Goal: Task Accomplishment & Management: Manage account settings

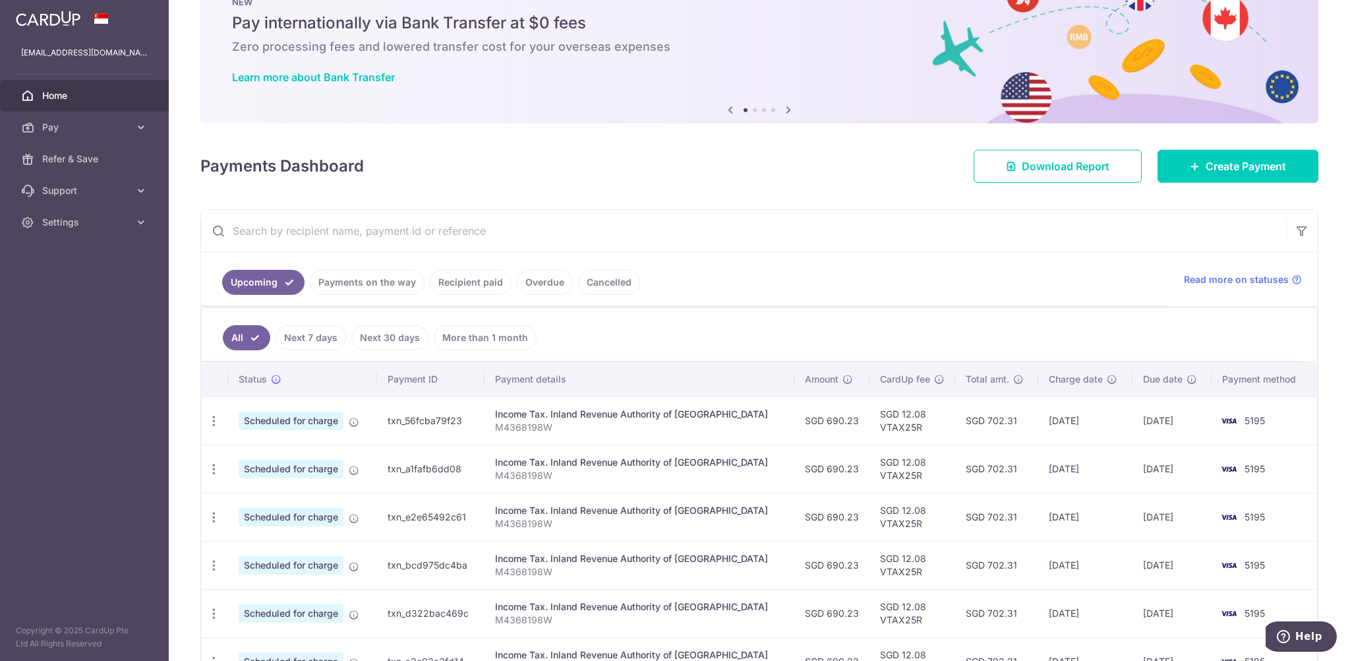
scroll to position [88, 0]
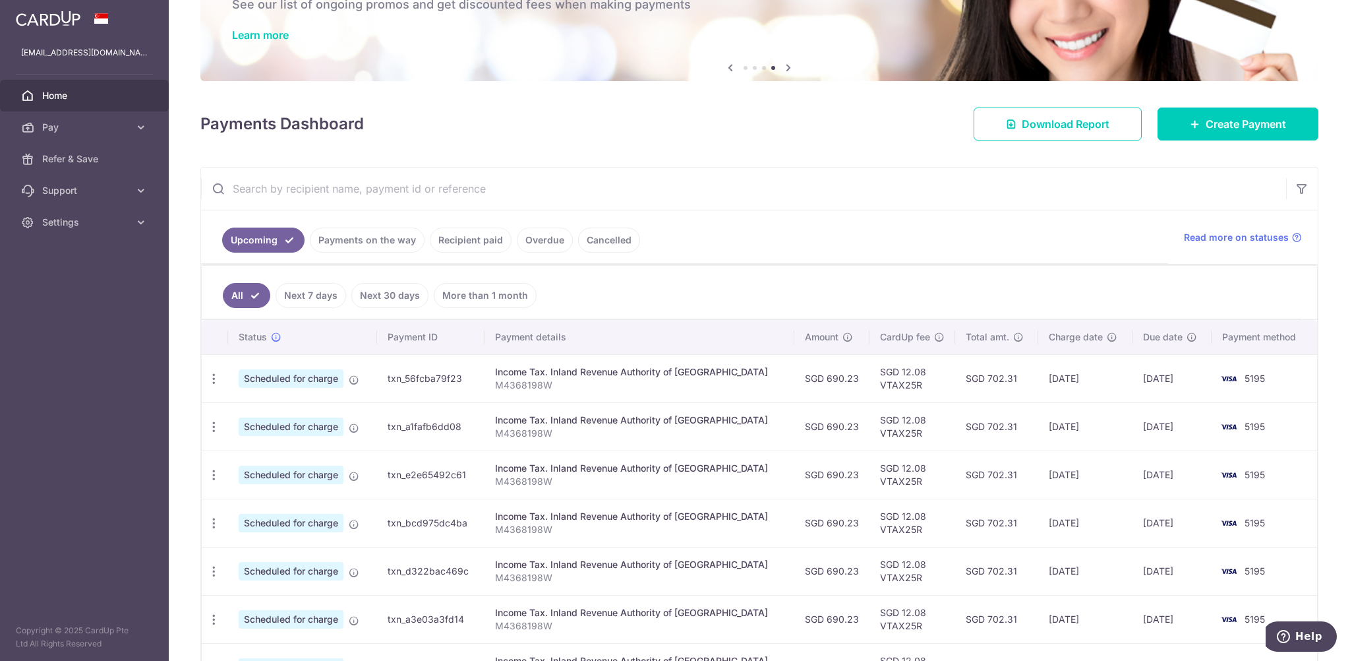
click at [478, 247] on link "Recipient paid" at bounding box center [471, 239] width 82 height 25
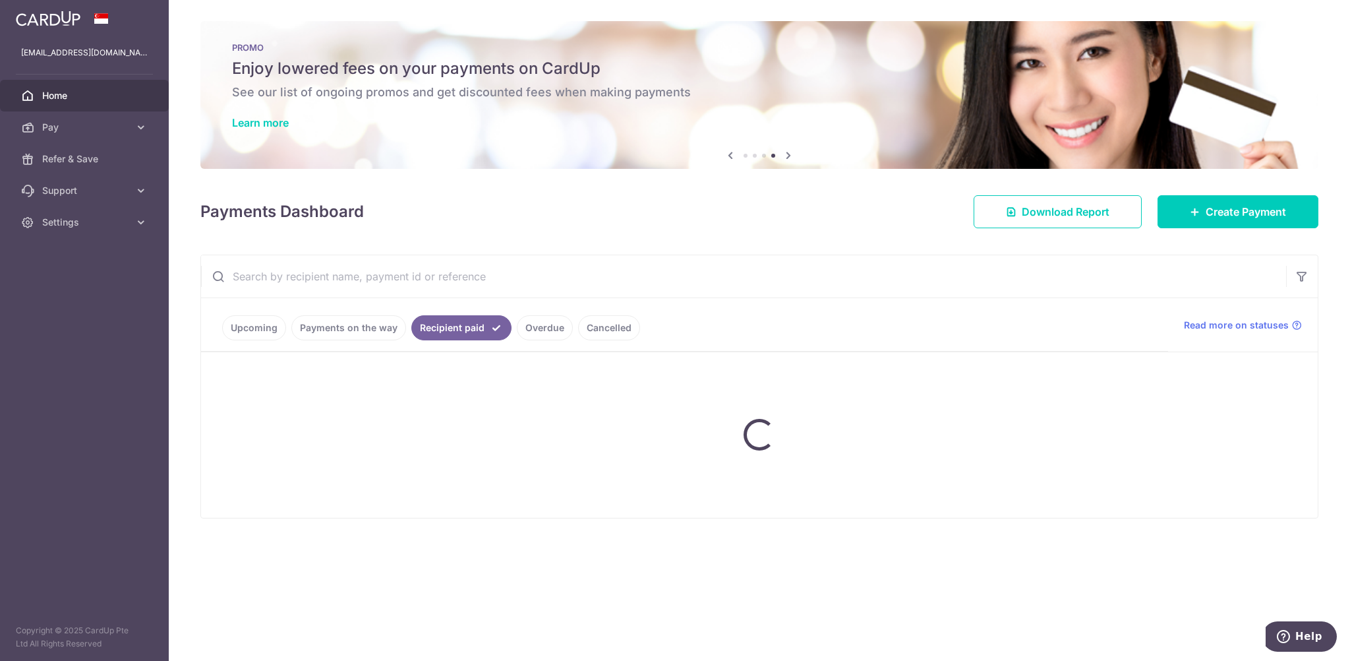
scroll to position [0, 0]
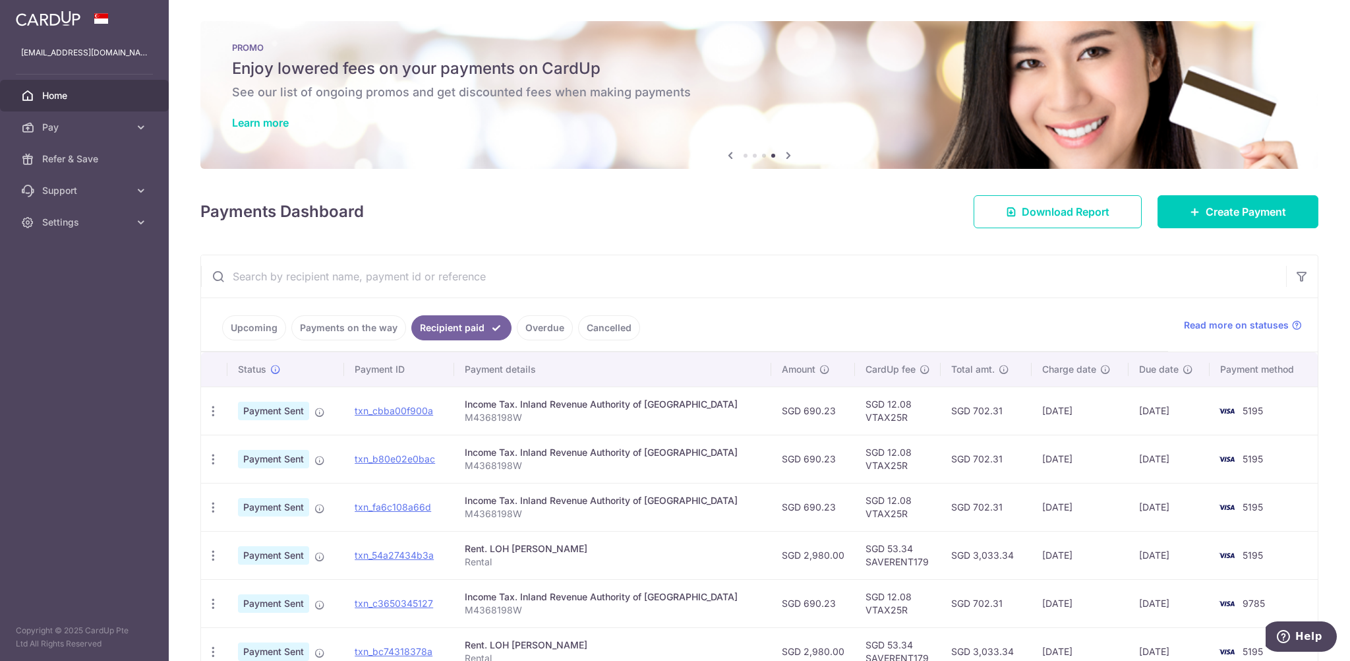
click at [276, 330] on link "Upcoming" at bounding box center [254, 327] width 64 height 25
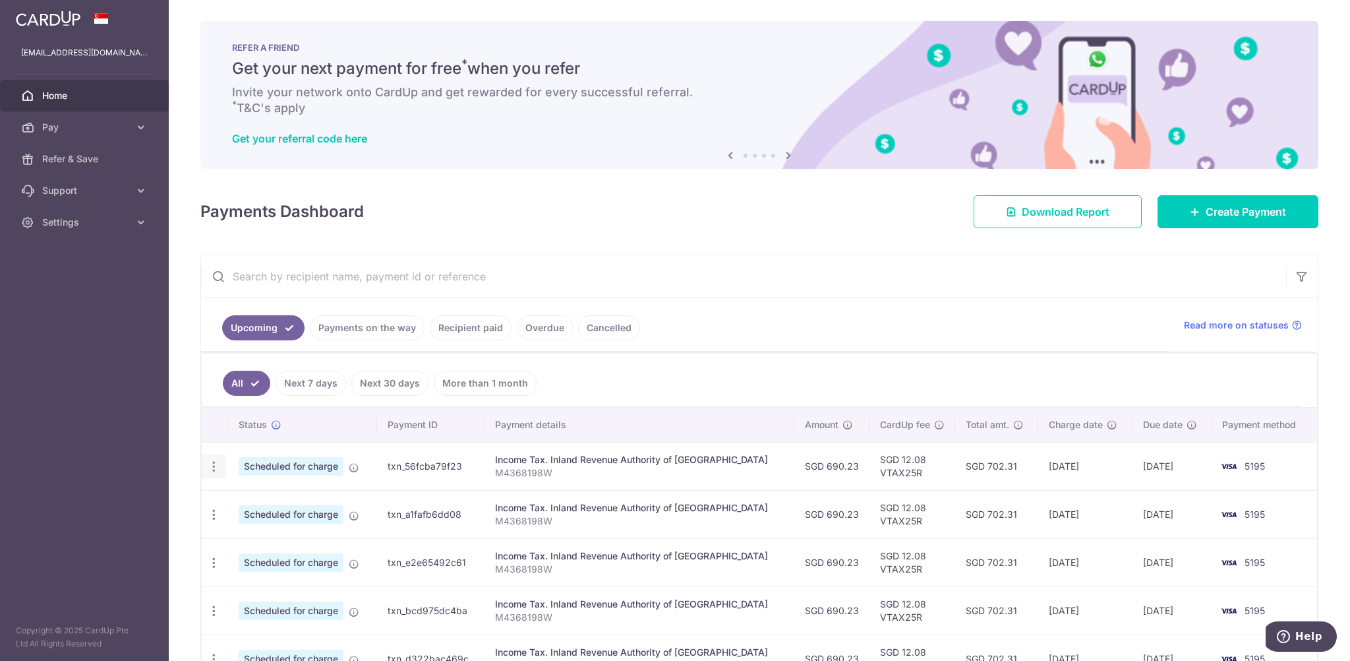
click at [216, 467] on icon "button" at bounding box center [214, 467] width 14 height 14
click at [272, 495] on span "Update payment" at bounding box center [284, 502] width 90 height 16
radio input "true"
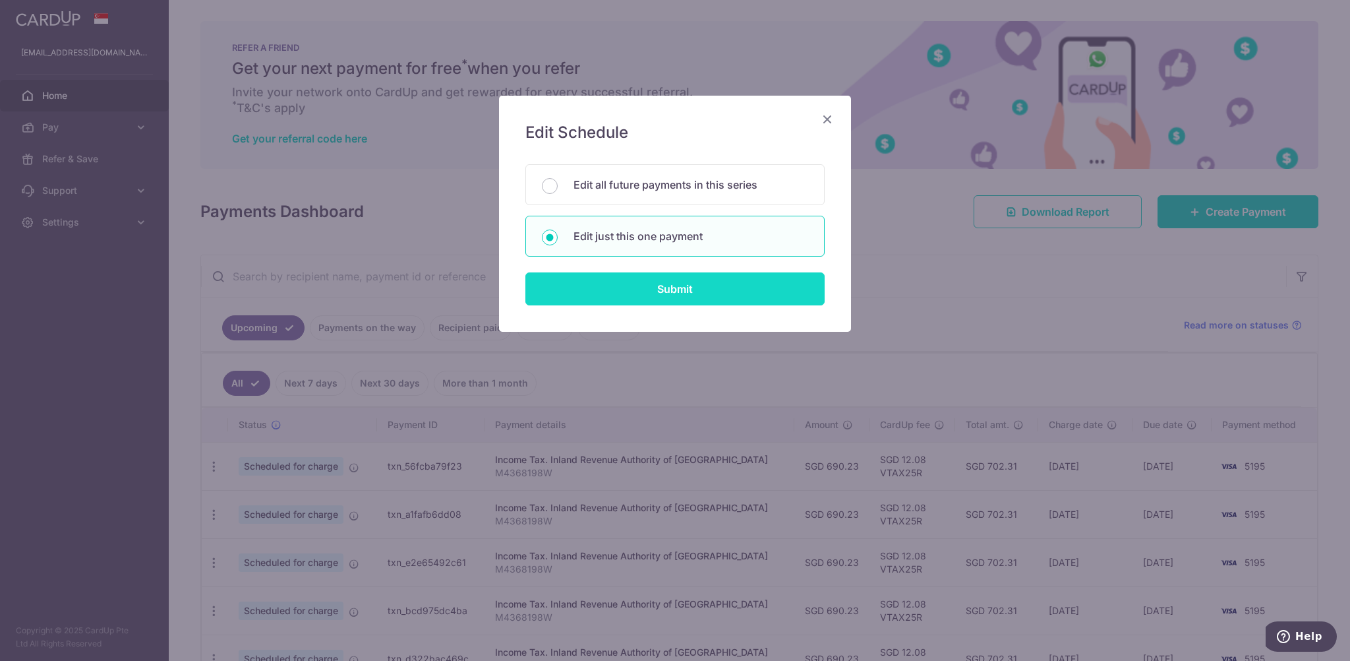
click at [629, 290] on input "Submit" at bounding box center [674, 288] width 299 height 33
radio input "true"
type input "690.23"
type input "15/09/2025"
type input "M4368198W"
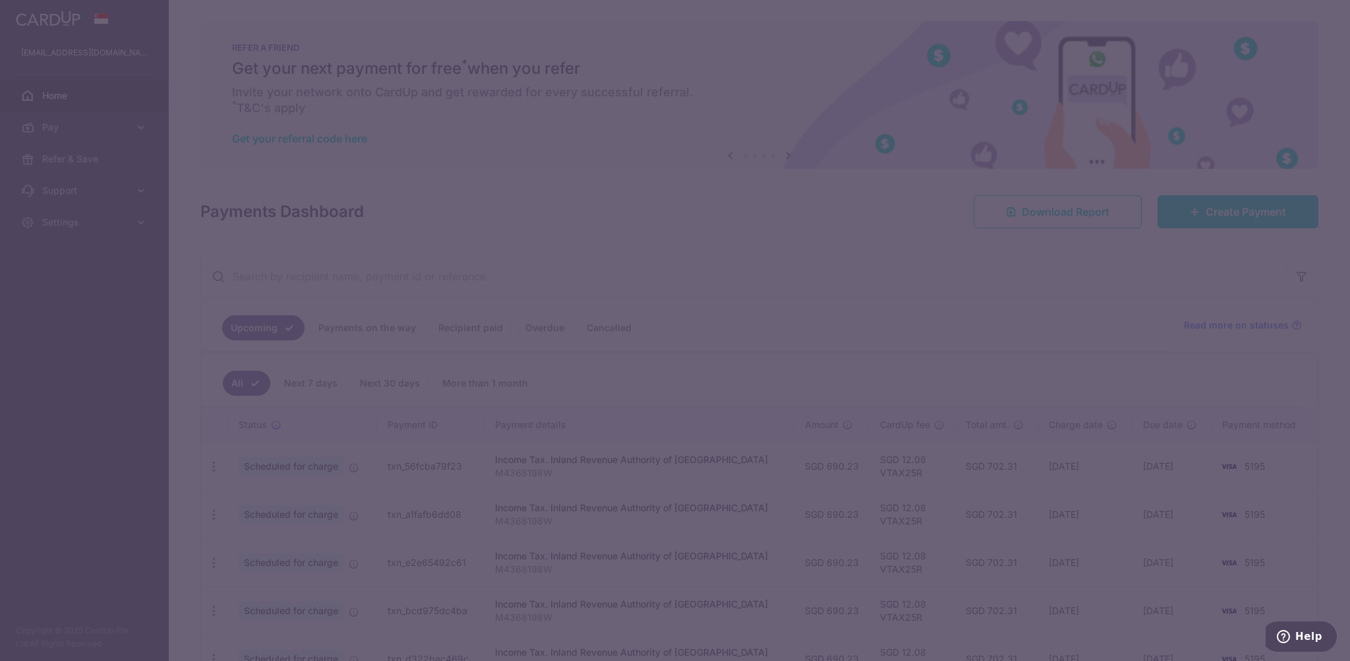
type input "VTAX25R"
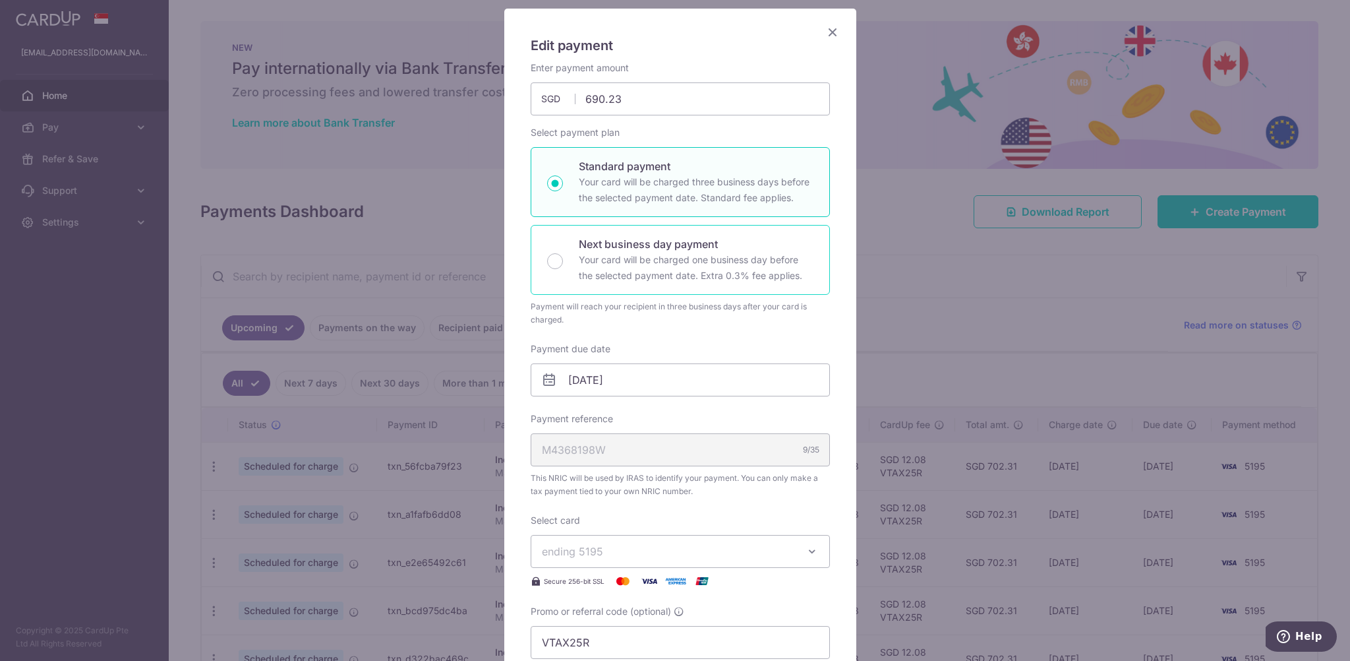
scroll to position [88, 0]
click at [617, 376] on input "15/09/2025" at bounding box center [680, 379] width 299 height 33
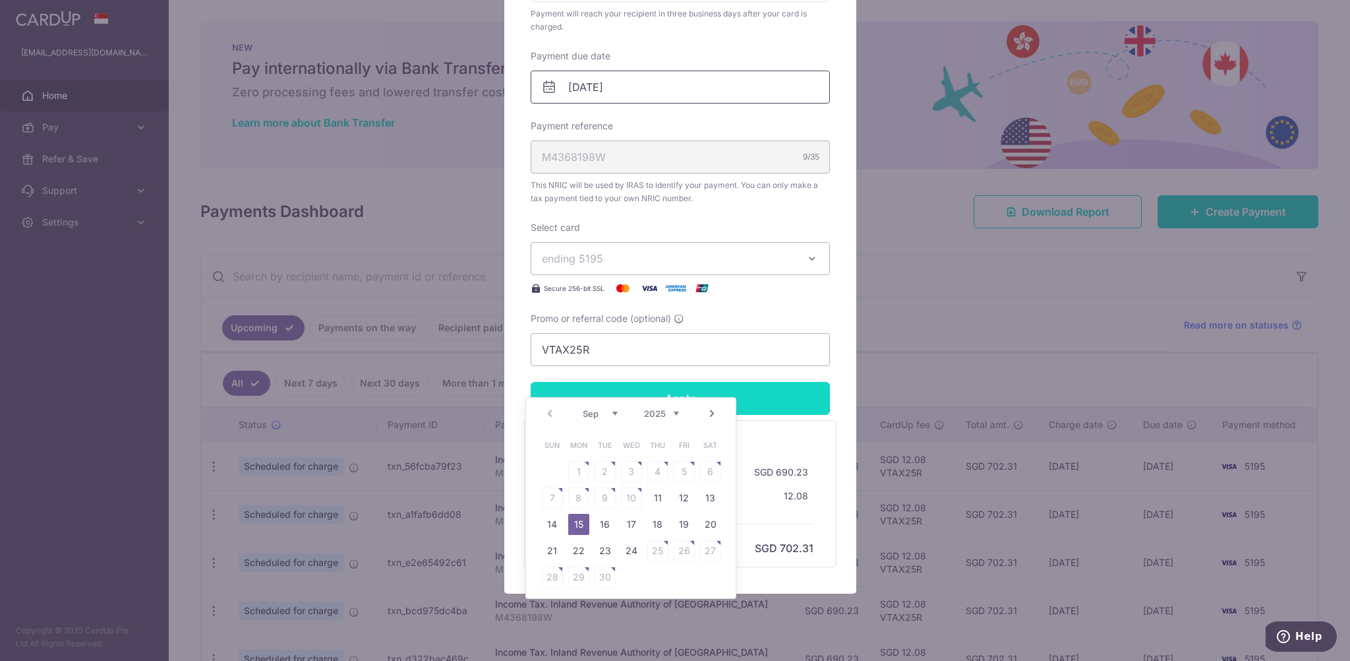
scroll to position [406, 0]
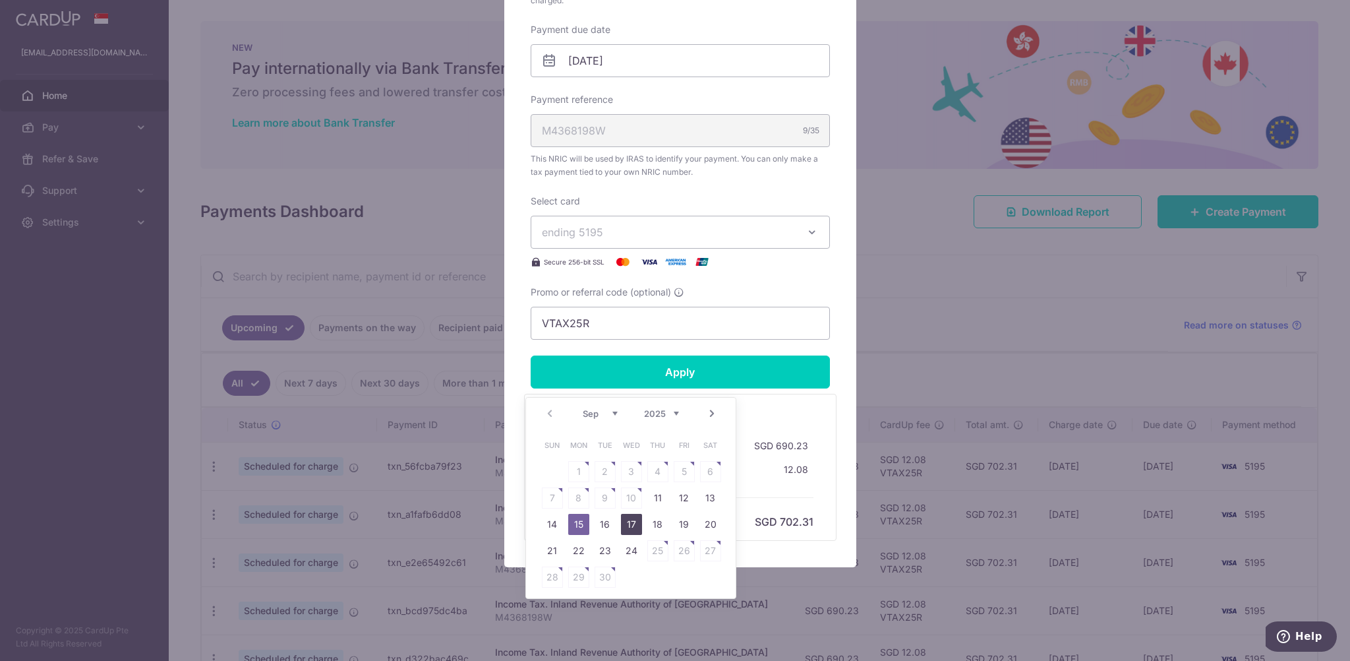
click at [628, 525] on link "17" at bounding box center [631, 524] width 21 height 21
type input "[DATE]"
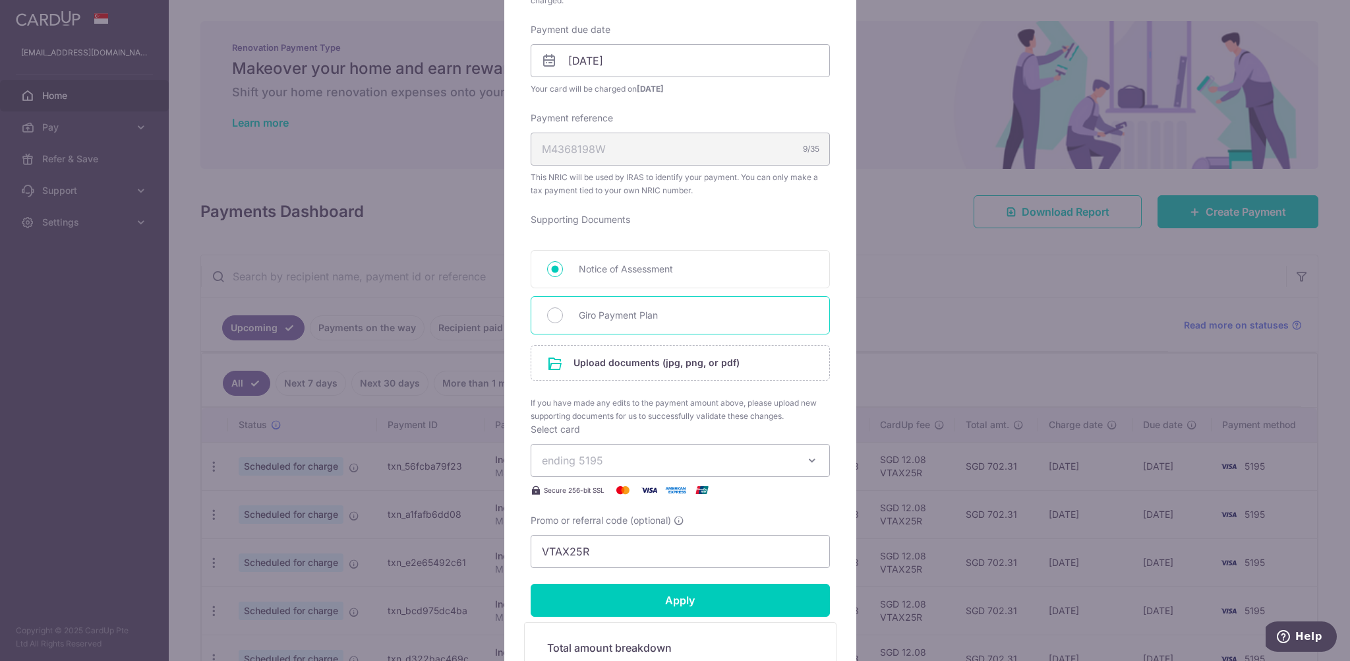
click at [616, 308] on span "Giro Payment Plan" at bounding box center [696, 315] width 235 height 16
click at [563, 308] on input "Giro Payment Plan" at bounding box center [555, 315] width 16 height 16
radio input "true"
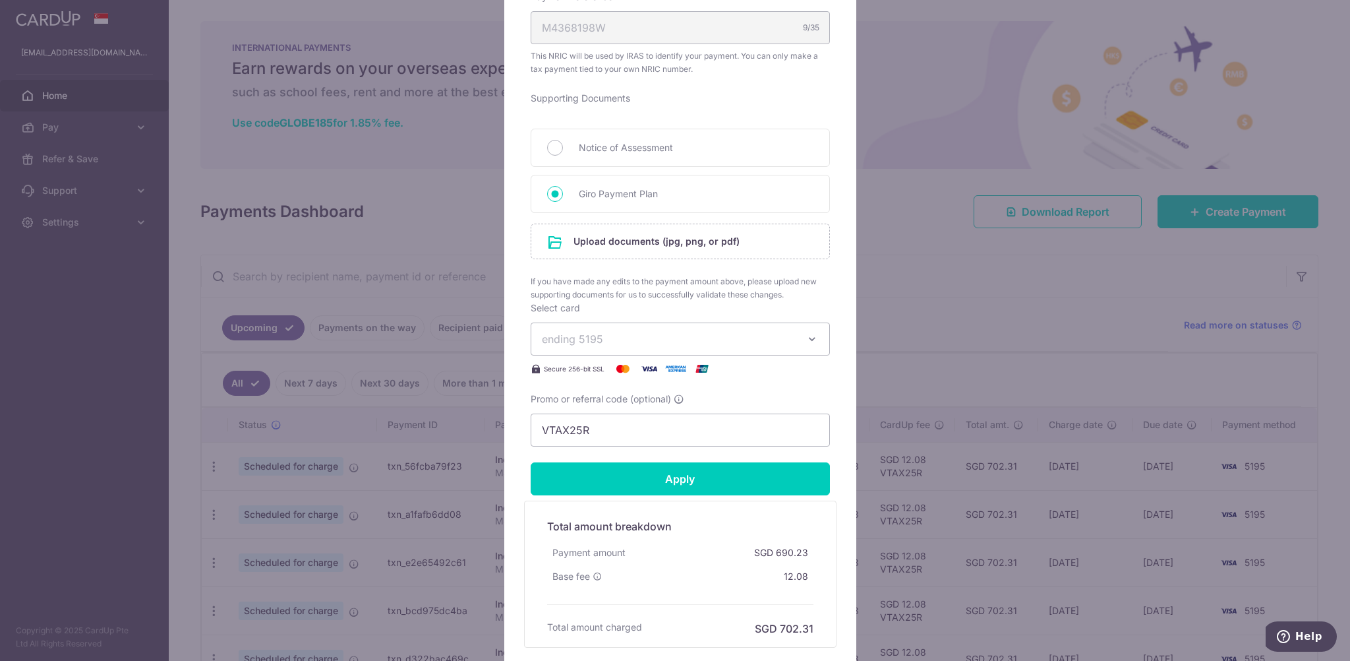
scroll to position [383, 0]
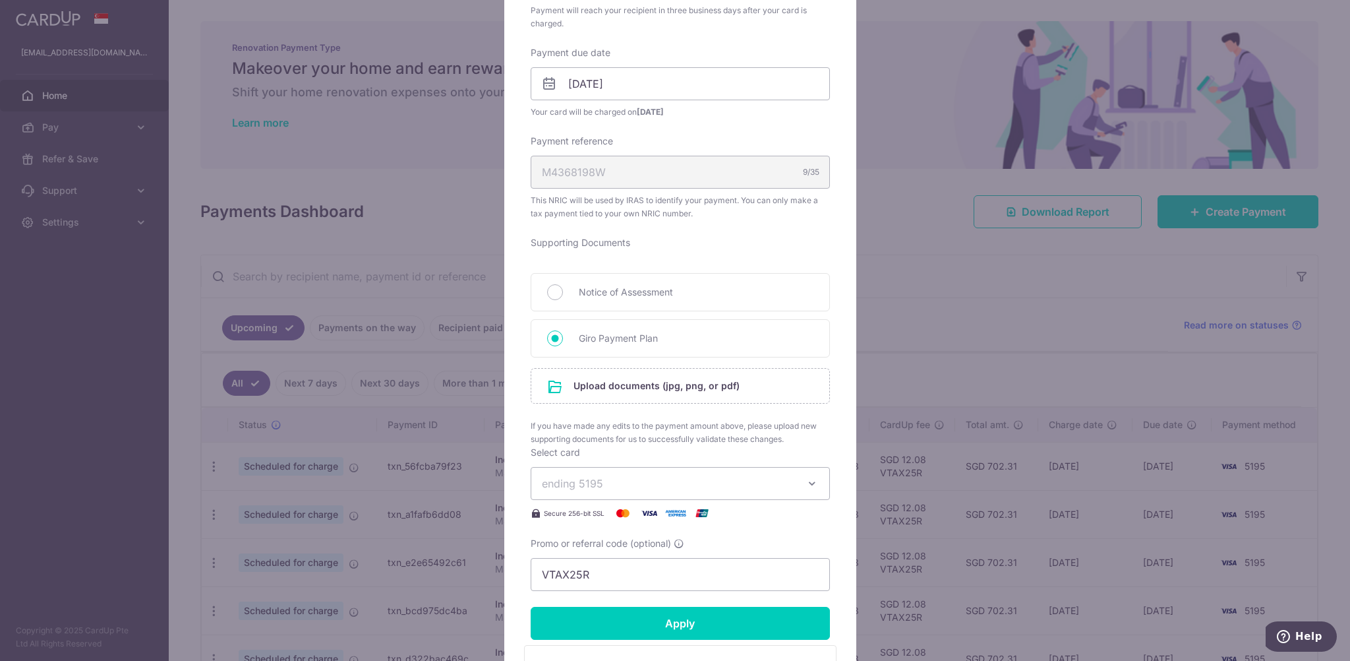
click at [625, 44] on div "Enter payment amount 690.23 690.23 SGD To change the payment amount, please can…" at bounding box center [680, 177] width 299 height 825
click at [594, 380] on input "file" at bounding box center [680, 386] width 298 height 34
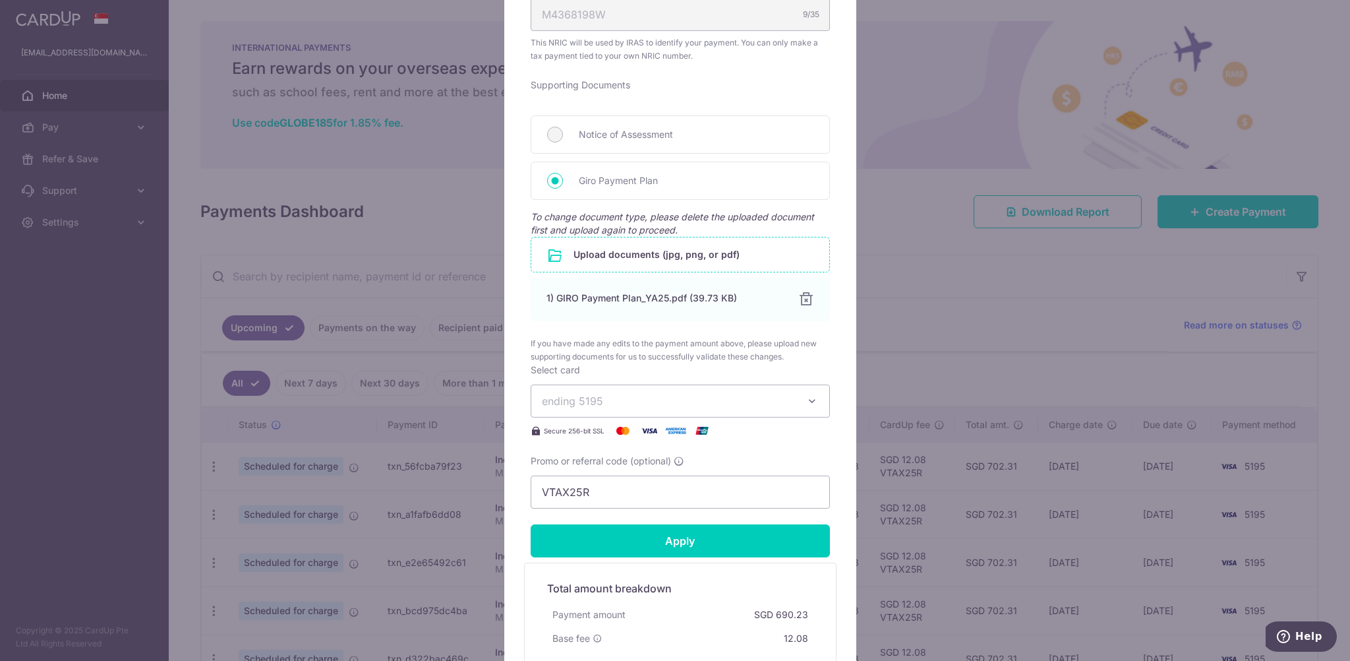
scroll to position [615, 0]
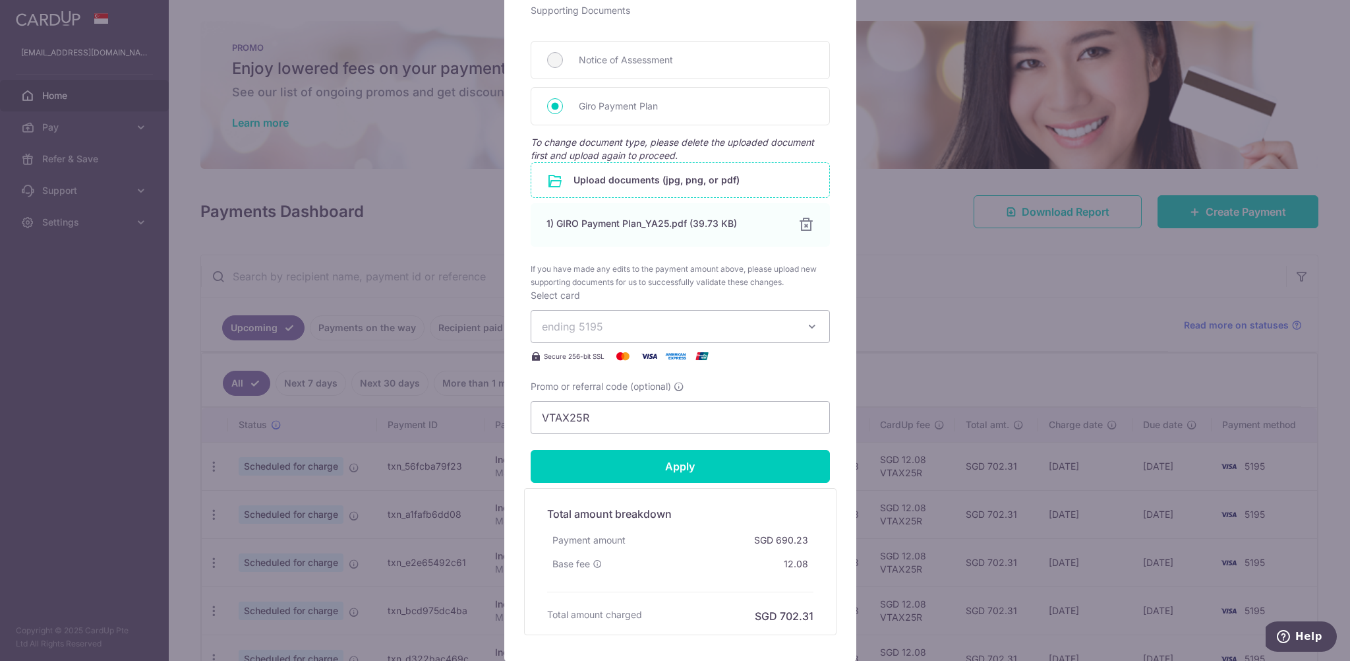
click at [597, 334] on span "ending 5195" at bounding box center [668, 326] width 253 height 16
click at [633, 289] on span "If you have made any edits to the payment amount above, please upload new suppo…" at bounding box center [680, 275] width 299 height 26
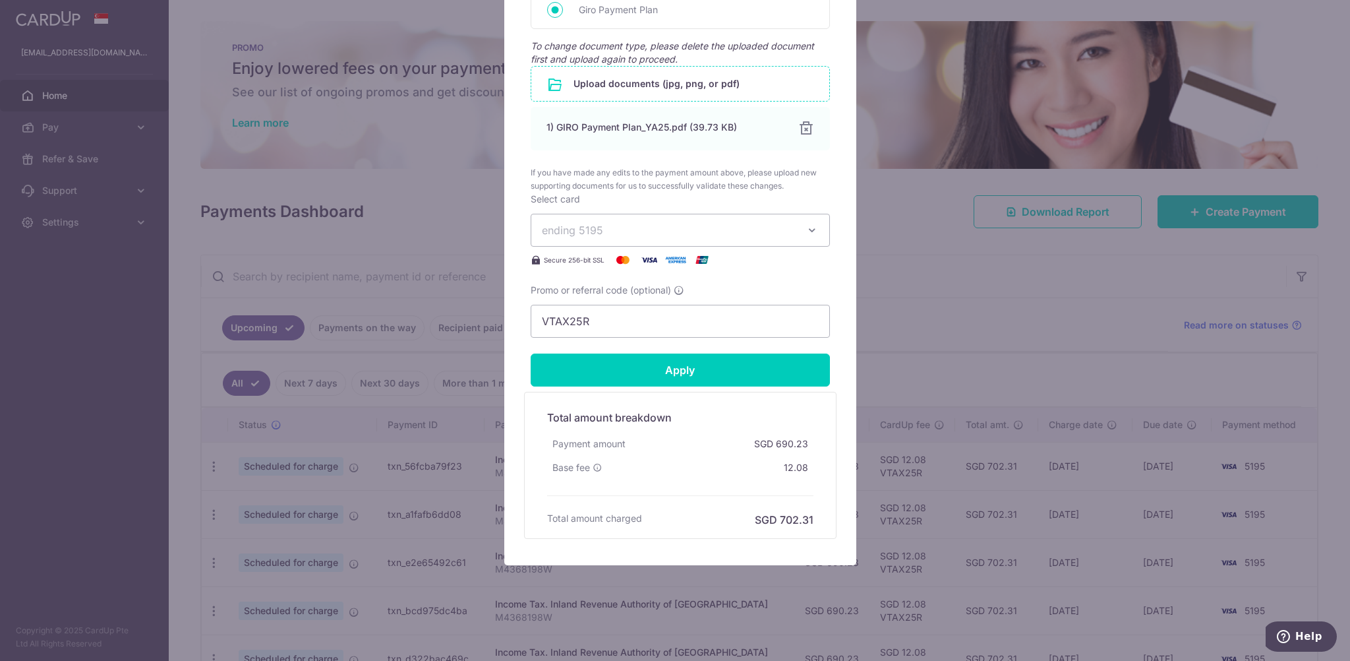
scroll to position [723, 0]
click at [621, 371] on input "Apply" at bounding box center [680, 369] width 299 height 33
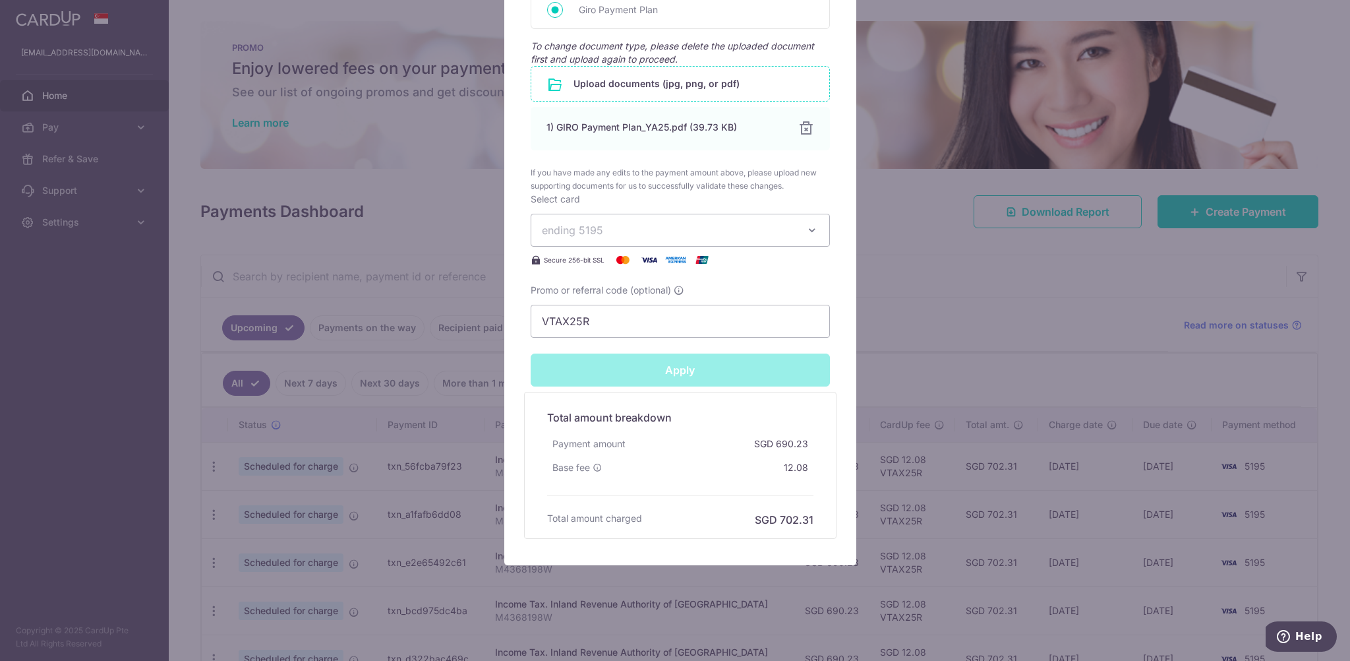
type input "Successfully Applied"
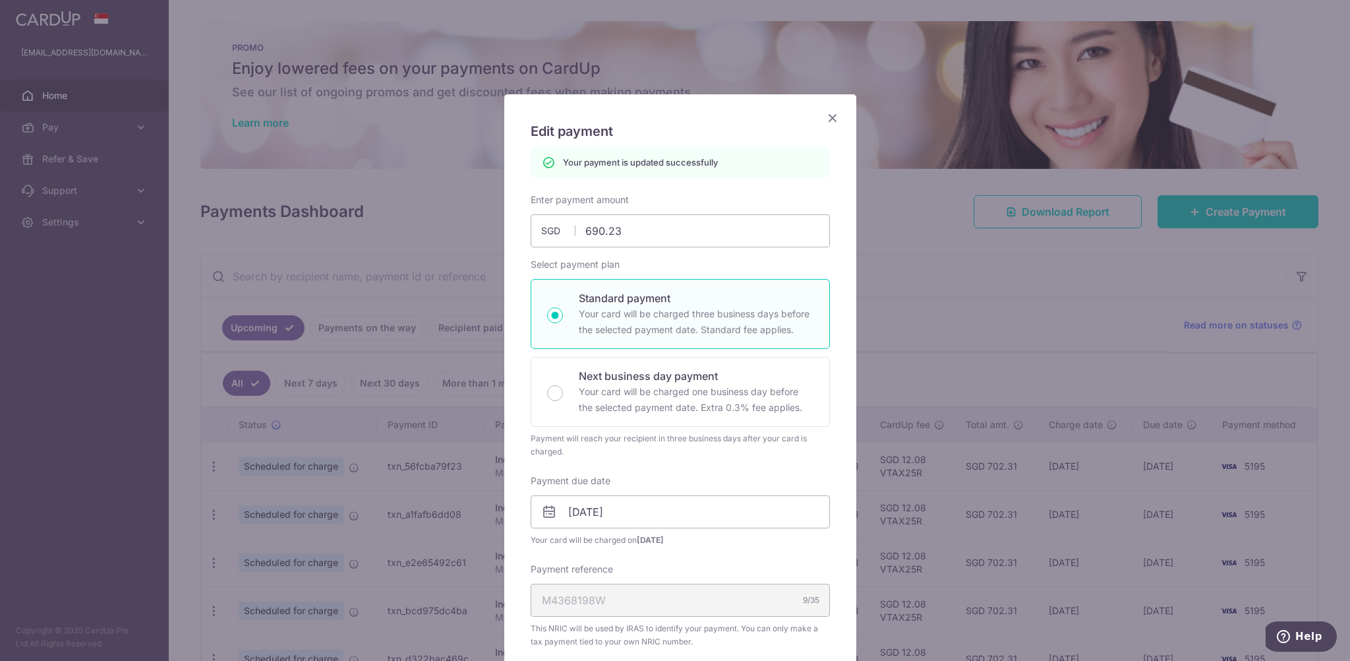
scroll to position [0, 0]
click at [827, 113] on icon "Close" at bounding box center [833, 119] width 16 height 16
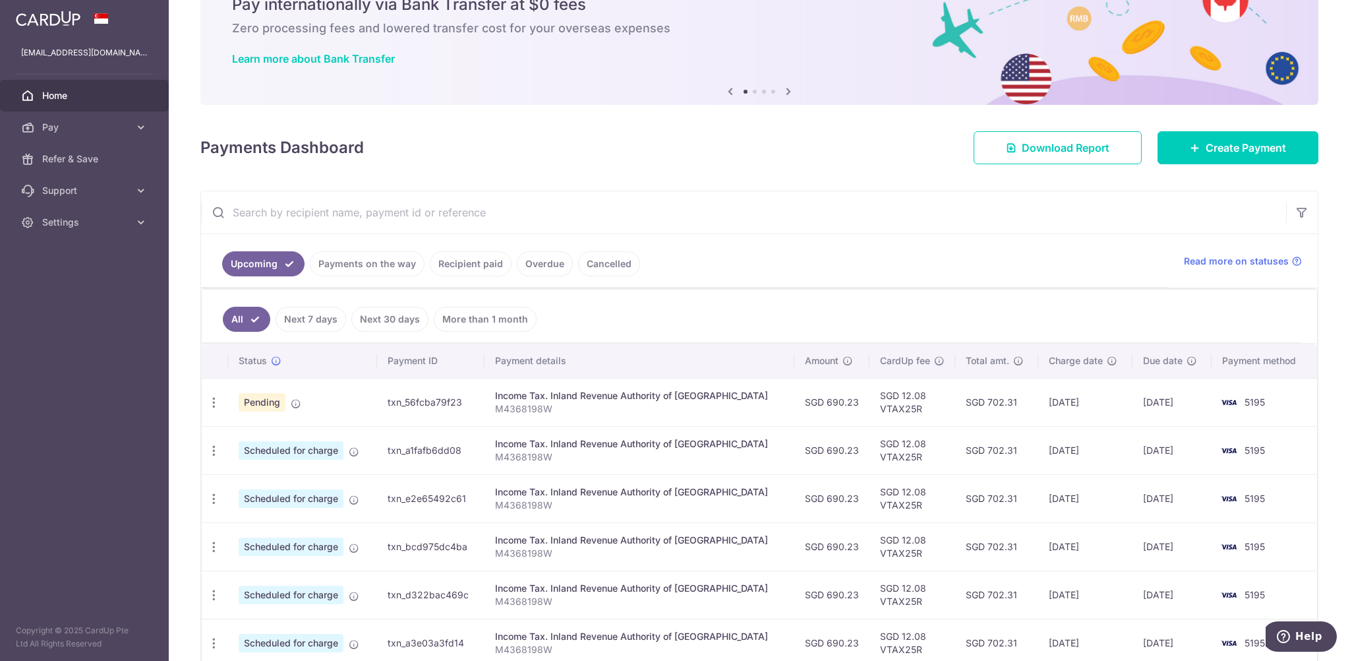
scroll to position [179, 0]
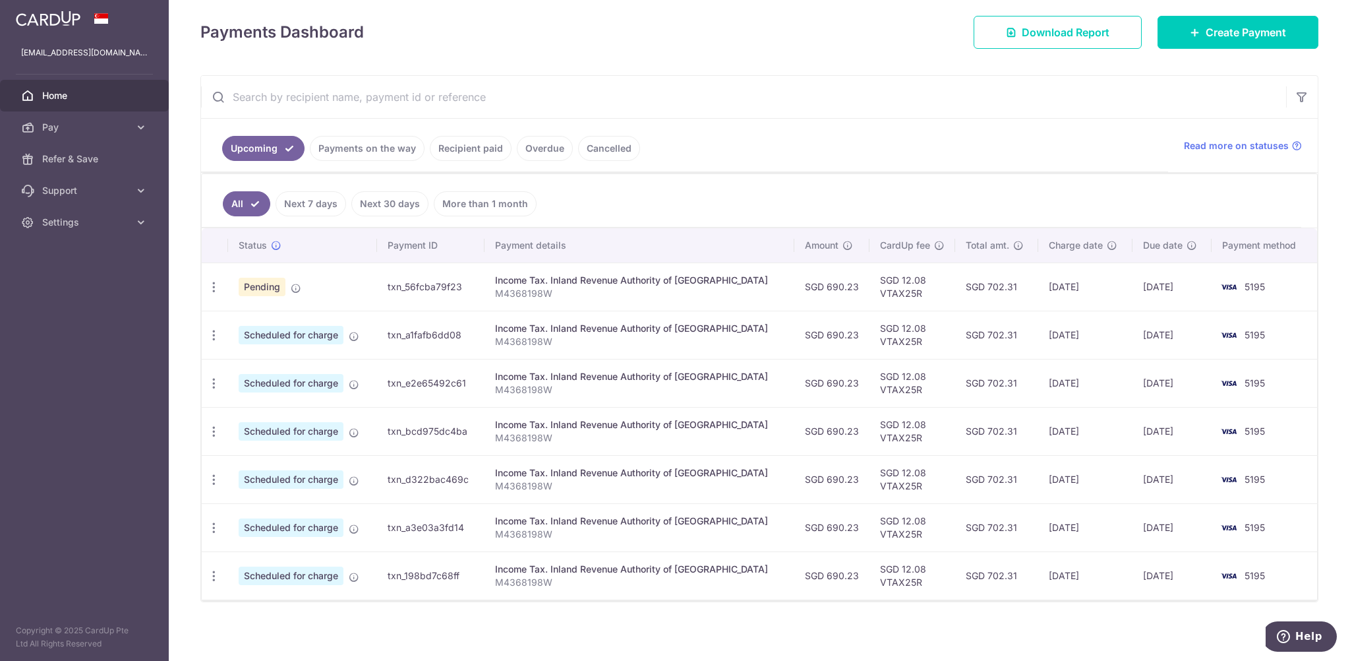
click at [344, 142] on link "Payments on the way" at bounding box center [367, 148] width 115 height 25
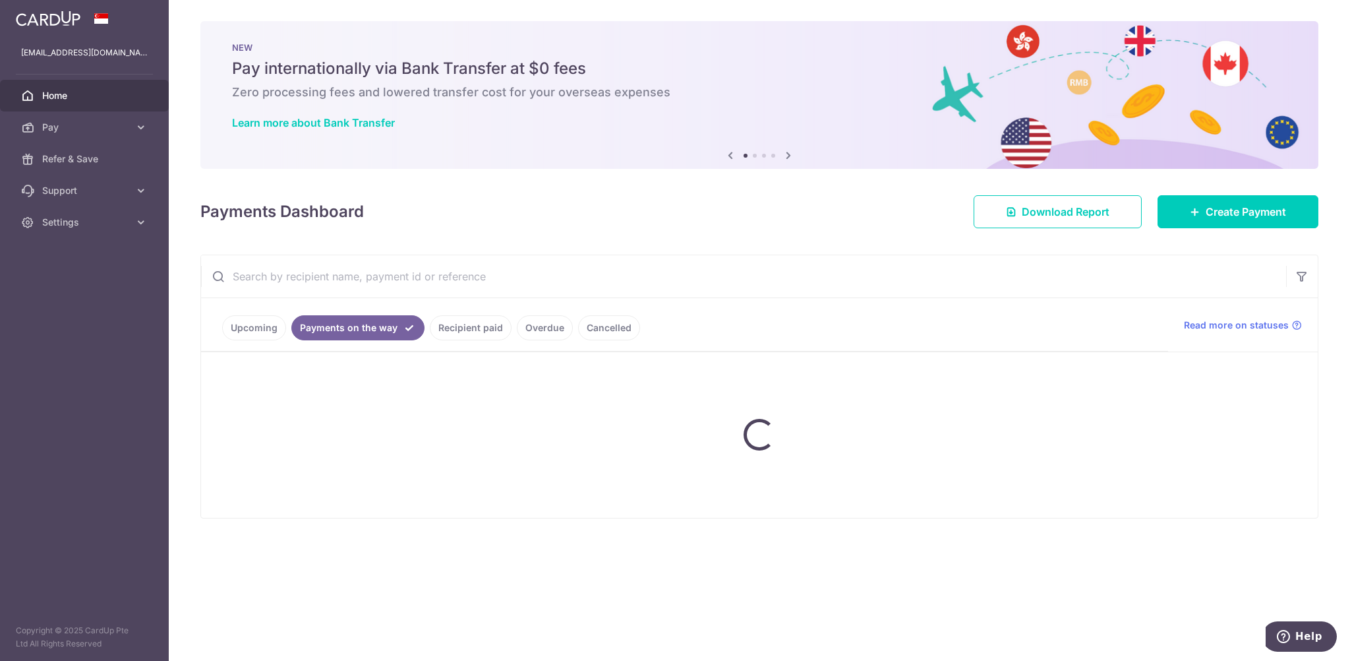
scroll to position [0, 0]
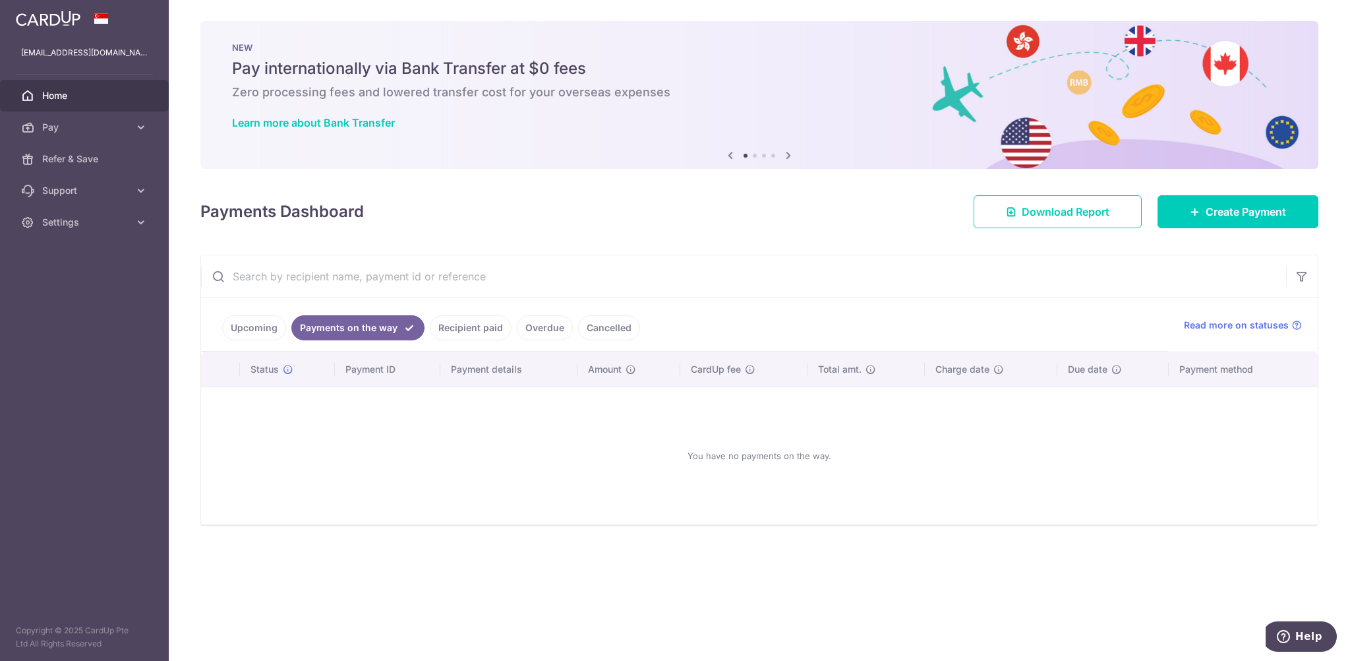
click at [262, 329] on link "Upcoming" at bounding box center [254, 327] width 64 height 25
